Goal: Task Accomplishment & Management: Manage account settings

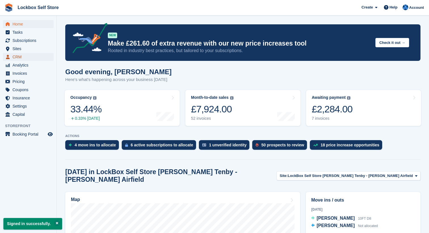
click at [29, 56] on span "CRM" at bounding box center [29, 57] width 34 height 8
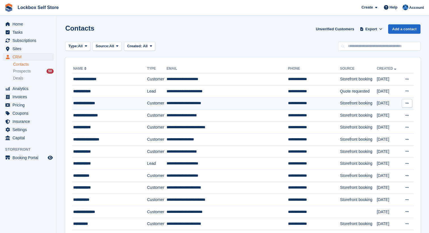
click at [201, 107] on td "**********" at bounding box center [226, 104] width 121 height 12
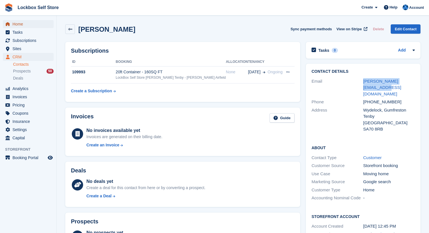
click at [33, 25] on span "Home" at bounding box center [29, 24] width 34 height 8
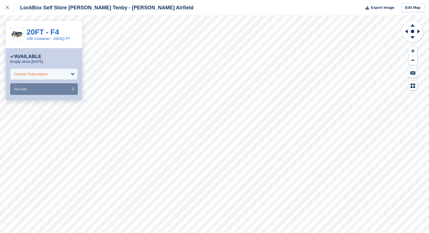
click at [64, 72] on div "Choose Subscription" at bounding box center [43, 74] width 67 height 11
click at [22, 72] on div "Choose Subscription" at bounding box center [31, 74] width 34 height 6
click at [46, 75] on div "Choose Subscription" at bounding box center [31, 74] width 34 height 6
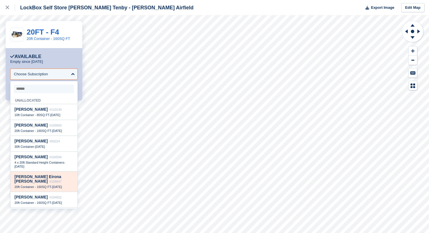
click at [67, 181] on div "Mair Eirona Jones #109947 20ft Container - 160SQ FT - 28 Sep" at bounding box center [43, 182] width 67 height 20
select select "******"
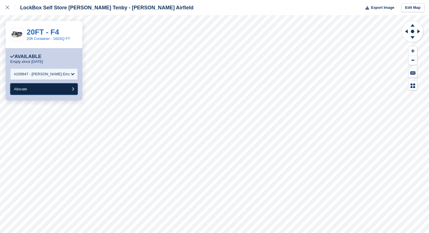
click at [57, 93] on button "Allocate" at bounding box center [43, 89] width 67 height 12
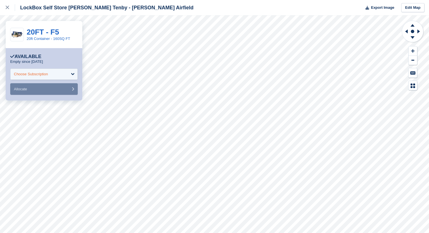
click at [64, 70] on div "Choose Subscription" at bounding box center [43, 74] width 67 height 11
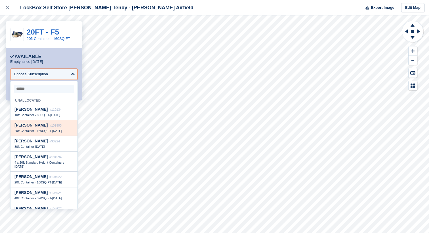
click at [64, 127] on div "David Trenchard #109993" at bounding box center [43, 125] width 59 height 5
select select "******"
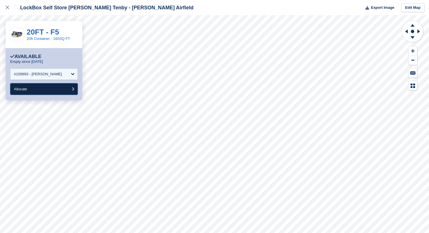
click at [58, 87] on button "Allocate" at bounding box center [43, 89] width 67 height 12
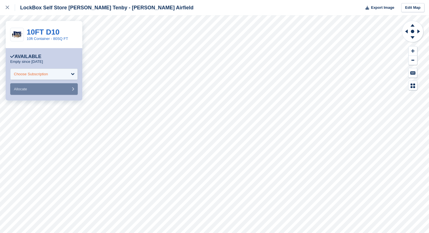
click at [60, 77] on div "Choose Subscription" at bounding box center [43, 74] width 67 height 11
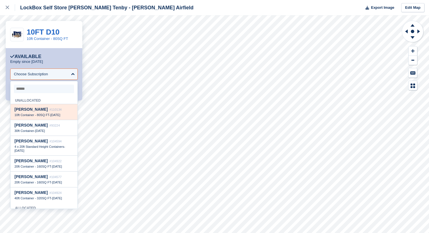
click at [59, 117] on div "10ft Container - 80SQ FT - 3 Oct" at bounding box center [43, 115] width 59 height 4
select select "******"
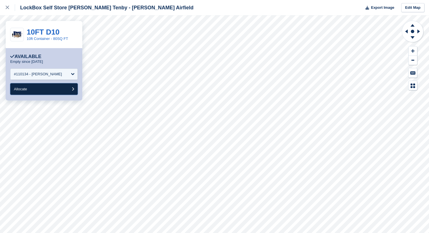
click at [67, 86] on button "Allocate" at bounding box center [43, 89] width 67 height 12
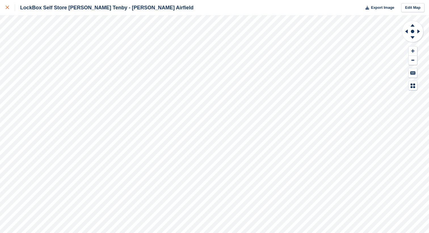
click at [11, 5] on div at bounding box center [10, 7] width 9 height 7
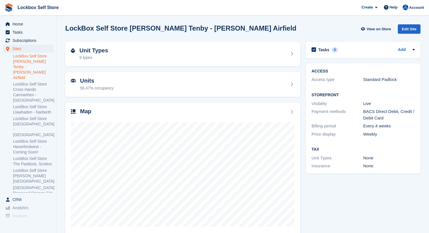
click at [34, 62] on link "LockBox Self Store [PERSON_NAME] Tenby - [PERSON_NAME] Airfield" at bounding box center [33, 67] width 41 height 27
click at [25, 22] on span "Home" at bounding box center [29, 24] width 34 height 8
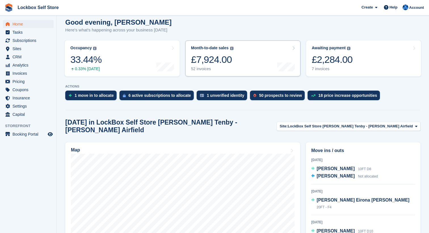
scroll to position [52, 0]
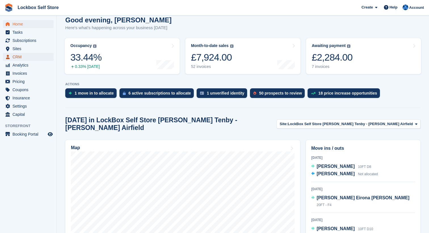
click at [14, 55] on span "CRM" at bounding box center [29, 57] width 34 height 8
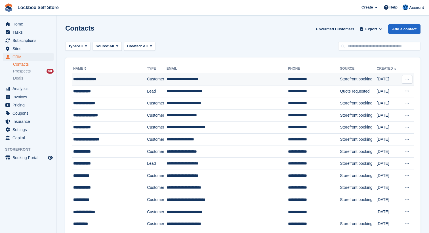
click at [180, 83] on td "**********" at bounding box center [226, 79] width 121 height 12
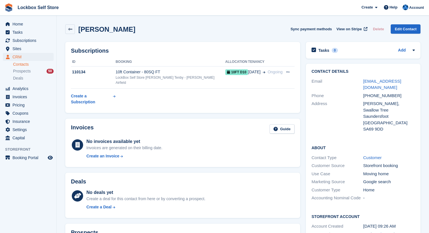
click at [35, 19] on div "Home Tasks Subscriptions Subscriptions Subscriptions Price increases NEW Price …" at bounding box center [28, 80] width 56 height 124
click at [38, 22] on span "Home" at bounding box center [29, 24] width 34 height 8
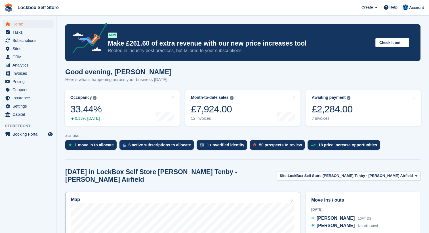
scroll to position [31, 0]
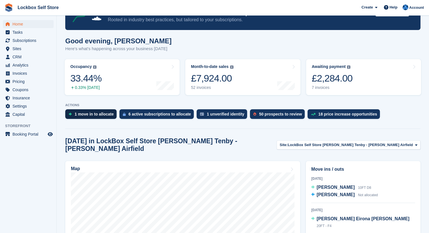
click at [107, 111] on div "1 move in to allocate" at bounding box center [90, 114] width 51 height 10
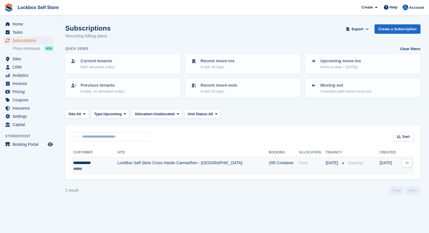
click at [205, 165] on td "LockBox Self Store Cross Hands Carmarthen - [GEOGRAPHIC_DATA]" at bounding box center [192, 166] width 151 height 18
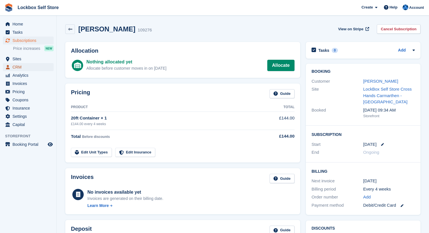
click at [18, 69] on span "CRM" at bounding box center [29, 67] width 34 height 8
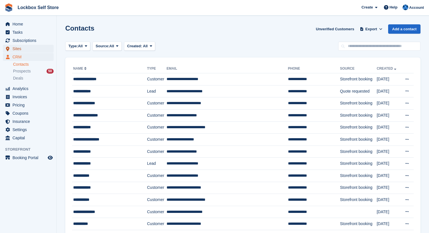
click at [23, 48] on span "Sites" at bounding box center [29, 49] width 34 height 8
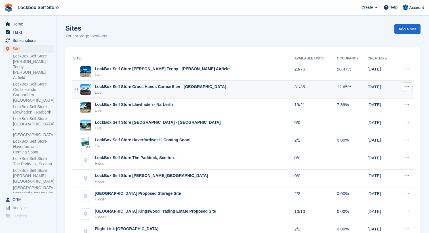
click at [148, 94] on div "Live" at bounding box center [160, 93] width 131 height 6
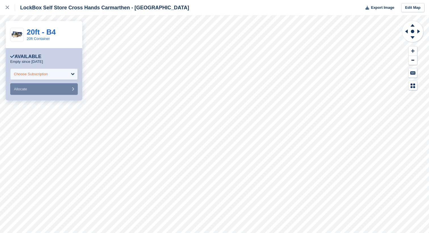
click at [59, 75] on div "Choose Subscription" at bounding box center [43, 74] width 67 height 11
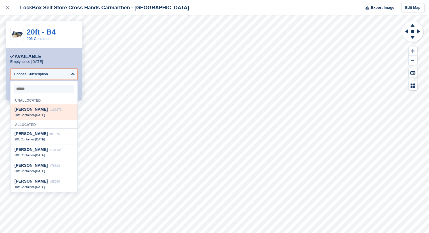
click at [66, 113] on div "20ft Container - 1 Oct" at bounding box center [43, 115] width 59 height 4
select select "******"
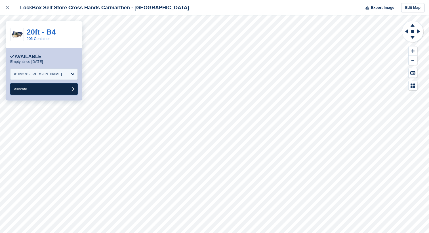
click at [61, 86] on button "Allocate" at bounding box center [43, 89] width 67 height 12
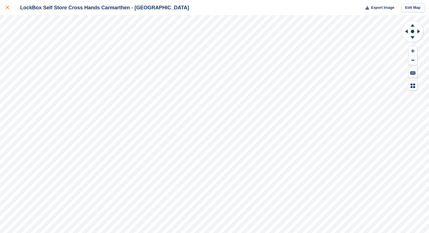
click at [7, 10] on div at bounding box center [10, 7] width 9 height 7
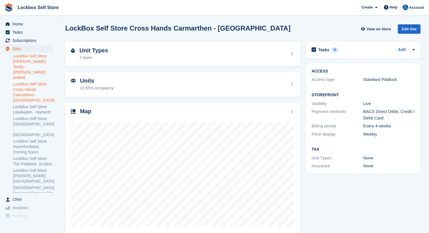
click at [39, 62] on link "LockBox Self Store Carew Tenby - Carew Airfield" at bounding box center [33, 67] width 41 height 27
